Goal: Check status: Check status

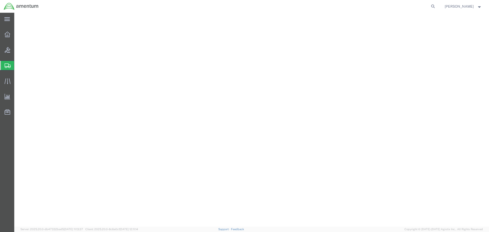
select select "53953"
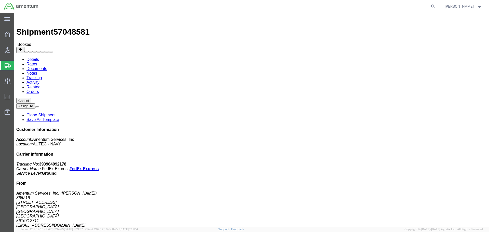
click link "Rates"
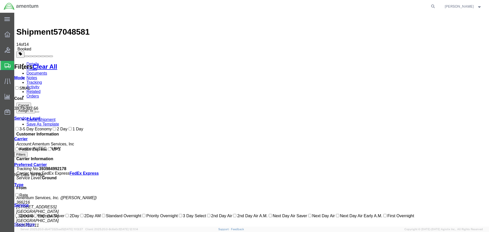
click at [47, 71] on link "Documents" at bounding box center [36, 73] width 21 height 4
